Goal: Information Seeking & Learning: Understand process/instructions

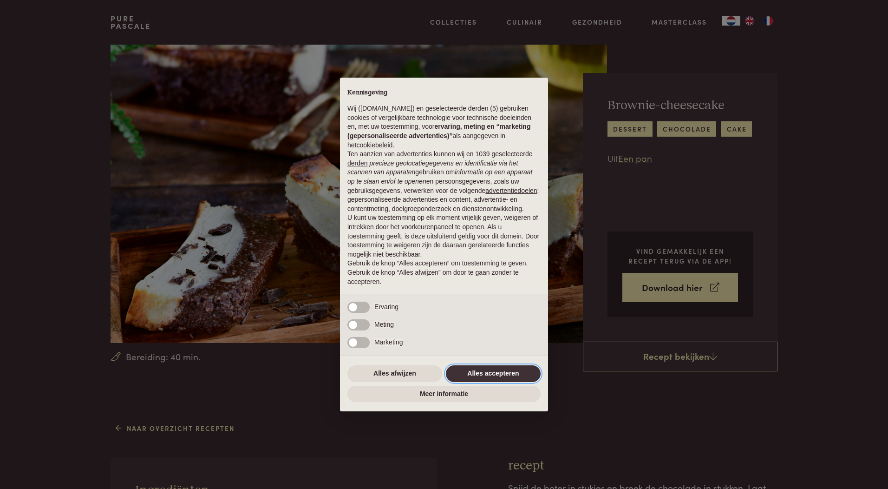
click at [512, 365] on button "Alles accepteren" at bounding box center [493, 373] width 95 height 17
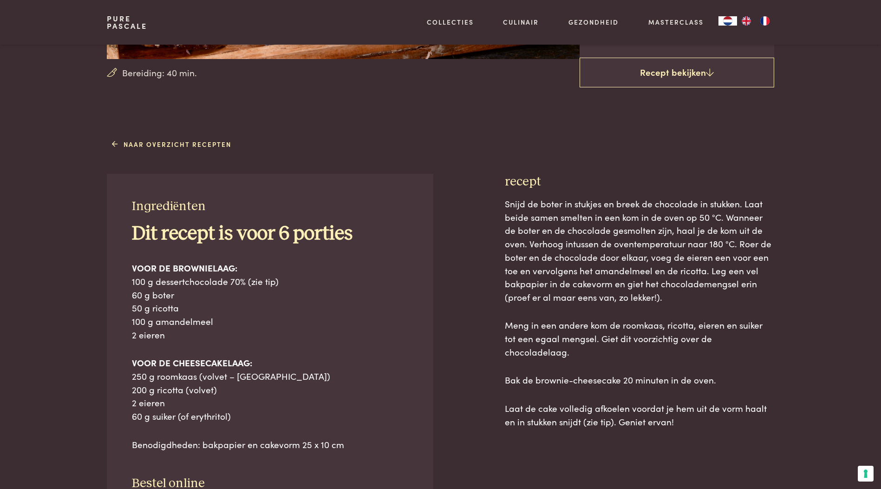
scroll to position [279, 0]
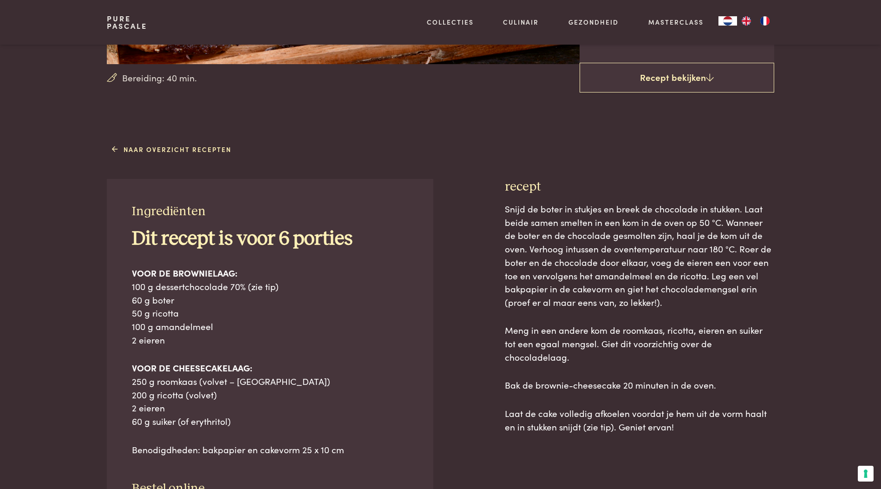
drag, startPoint x: 130, startPoint y: 212, endPoint x: 158, endPoint y: 237, distance: 37.8
click at [158, 237] on div "Ingrediënten Dit recept is voor 6 porties VOOR DE BROWNIELAAG: 100 g dessertcho…" at bounding box center [270, 373] width 326 height 389
click at [296, 278] on p "VOOR DE BROWNIELAAG: 100 g dessertchocolade 70% (zie tip) 60 g boter 50 g ricot…" at bounding box center [270, 306] width 277 height 80
drag, startPoint x: 121, startPoint y: 239, endPoint x: 673, endPoint y: 412, distance: 578.7
click at [673, 412] on div "Ingrediënten Dit recept is voor 6 porties VOOR DE BROWNIELAAG: 100 g dessertcho…" at bounding box center [440, 405] width 667 height 452
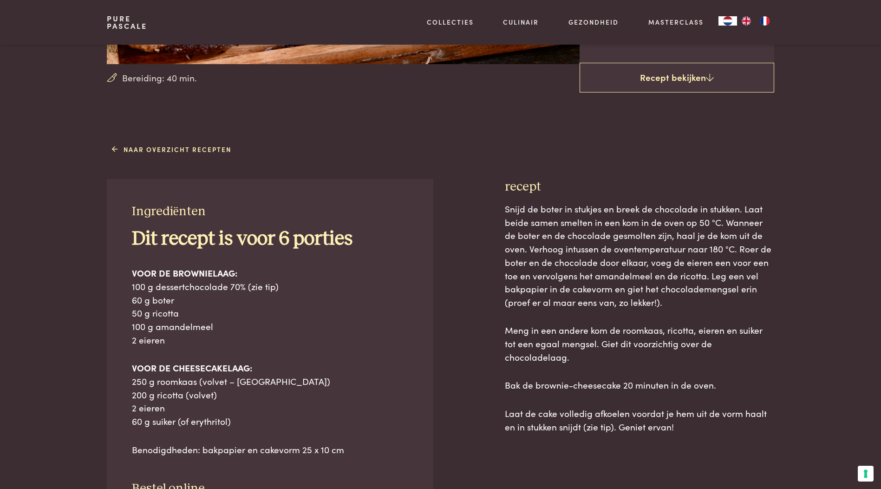
copy div "Lor ipsumd si amet 6 consect ADIP EL SEDDOEIUSMO: 097 t incididuntutlabo 69% (e…"
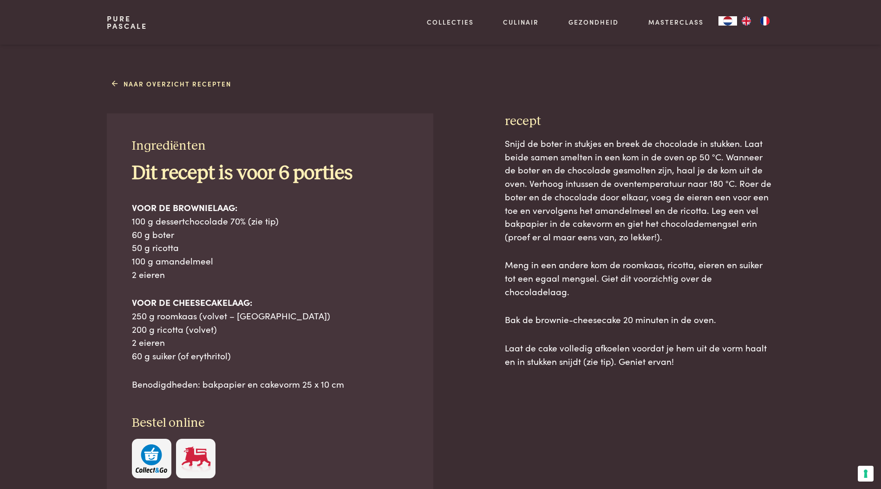
scroll to position [511, 0]
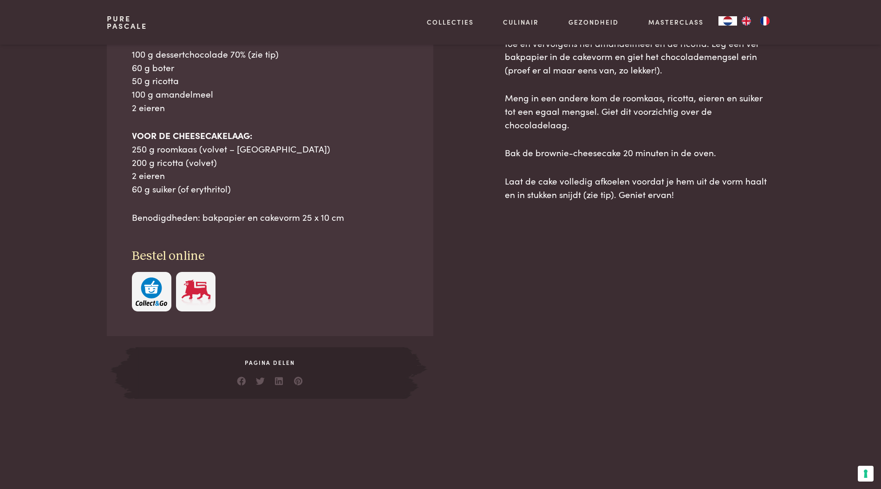
drag, startPoint x: 299, startPoint y: 221, endPoint x: 374, endPoint y: 233, distance: 76.3
click at [300, 221] on span "Benodigdheden: bakpapier en cakevorm 25 x 10 cm" at bounding box center [238, 216] width 212 height 13
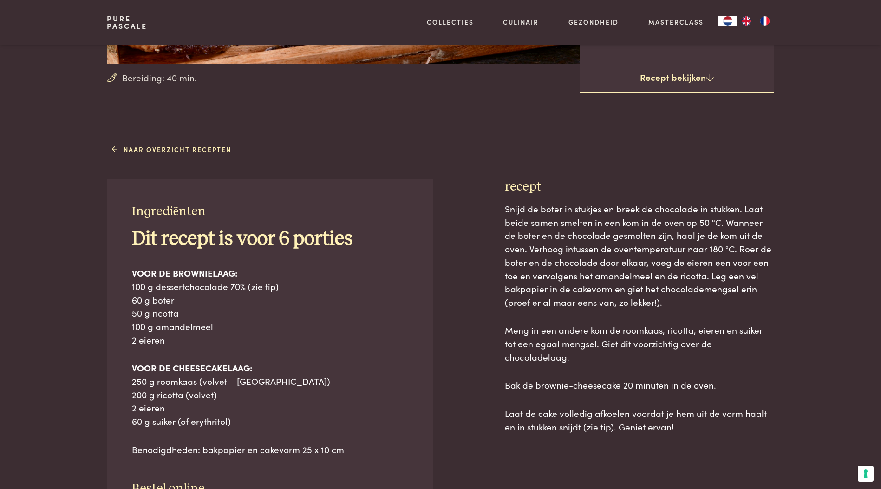
scroll to position [0, 0]
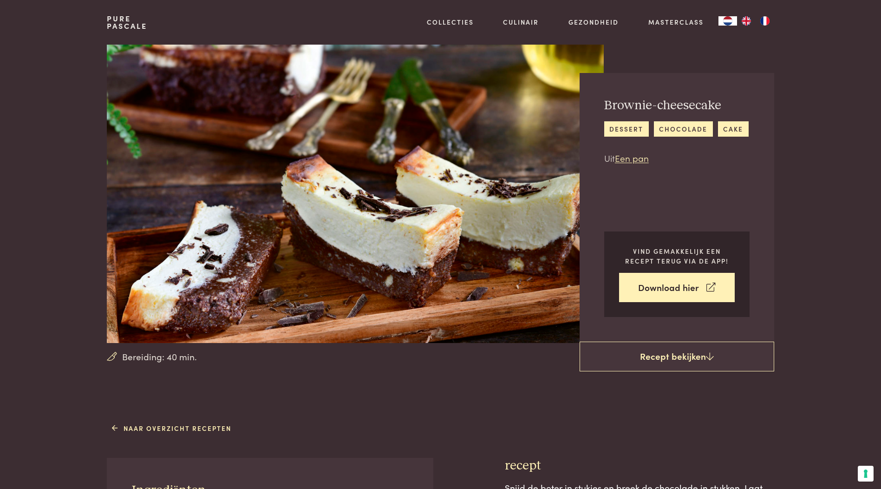
click at [835, 317] on section "Bereiding: 40 min. Brownie-cheesecake dessert [GEOGRAPHIC_DATA] cake Uit Een pa…" at bounding box center [440, 194] width 881 height 298
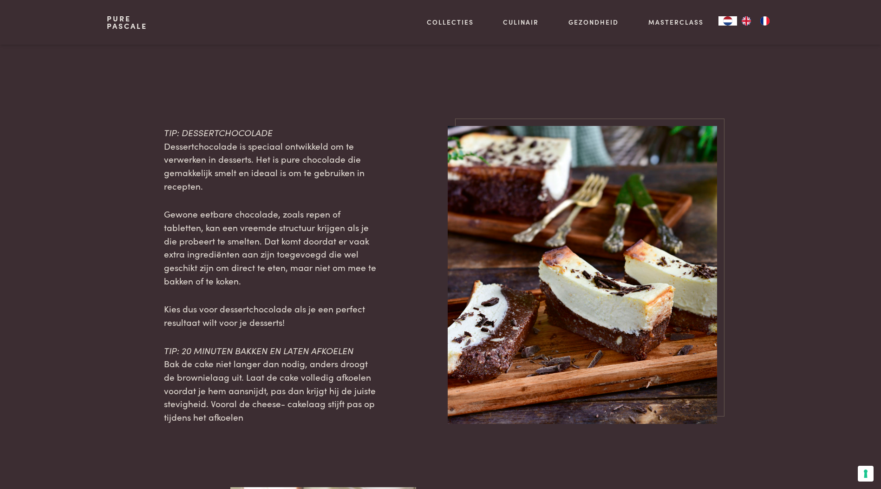
scroll to position [882, 0]
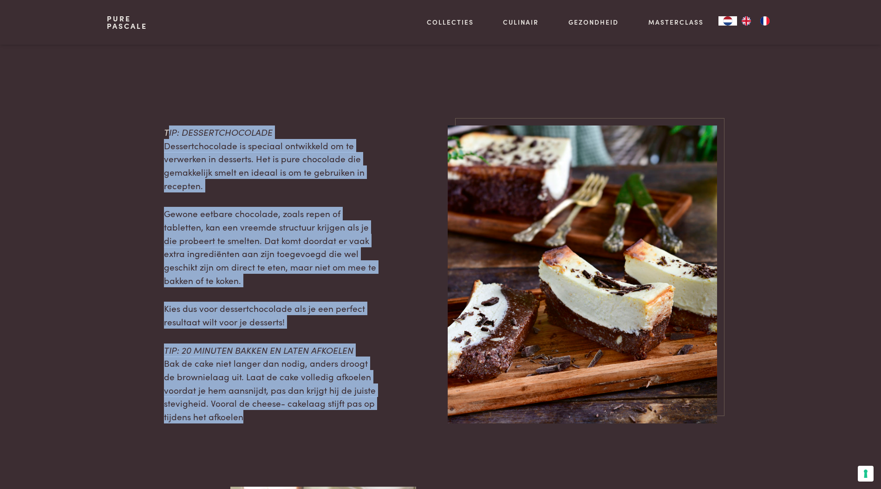
drag, startPoint x: 167, startPoint y: 132, endPoint x: 331, endPoint y: 418, distance: 330.1
click at [331, 418] on div "TIP: DESSERTCHOCOLADE Dessertchocolade is speciaal ontwikkeld om te verwerken i…" at bounding box center [270, 274] width 213 height 298
drag, startPoint x: 331, startPoint y: 418, endPoint x: 286, endPoint y: 393, distance: 52.2
copy div "IP: DESSERTCHOCOLADE Dessertchocolade is speciaal ontwikkeld om te verwerken in…"
click at [600, 288] on img at bounding box center [582, 274] width 269 height 298
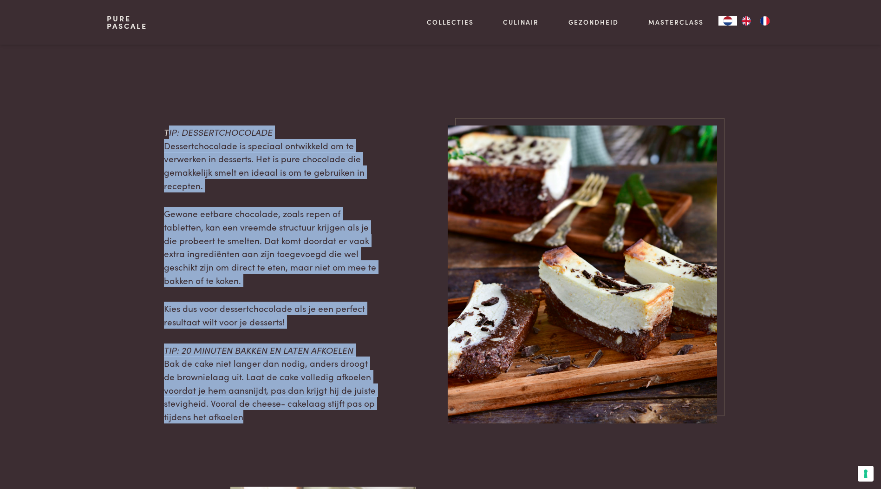
click at [534, 241] on img at bounding box center [582, 274] width 269 height 298
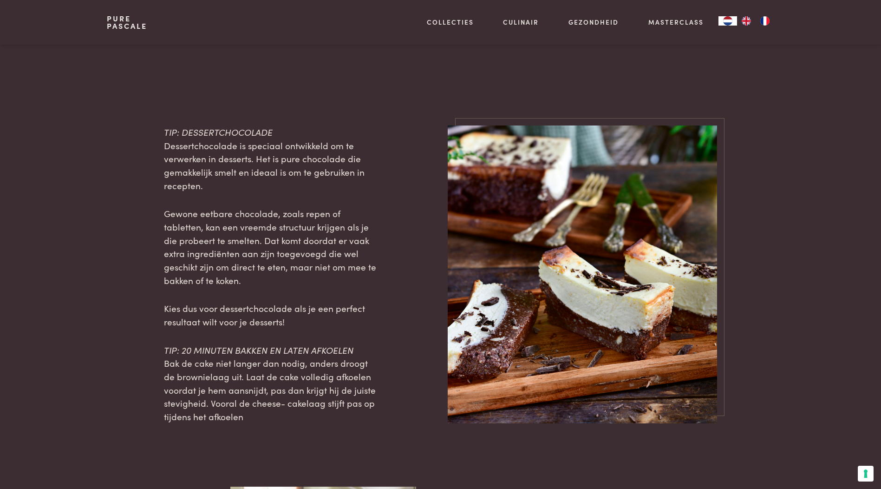
click at [437, 93] on main "Bereiding: 40 min. Brownie-cheesecake dessert [GEOGRAPHIC_DATA] cake Uit Een pa…" at bounding box center [440, 95] width 881 height 1955
click at [585, 236] on img at bounding box center [582, 274] width 269 height 298
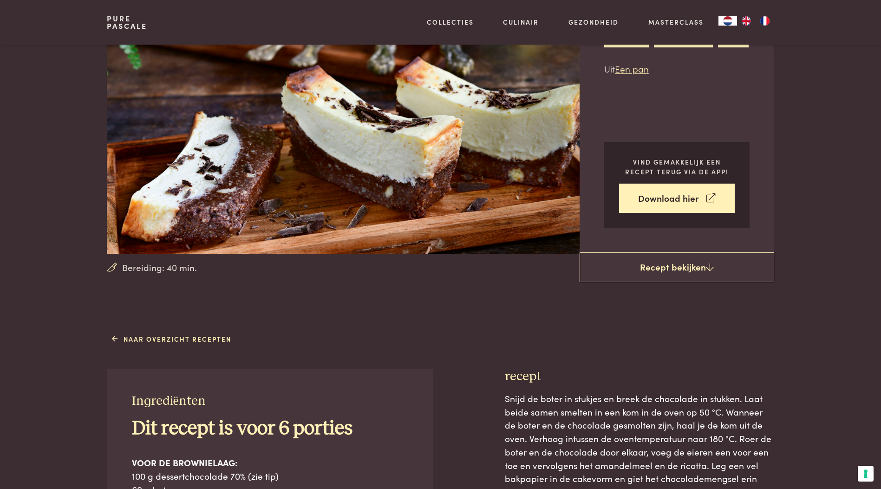
scroll to position [0, 0]
